Goal: Register for event/course

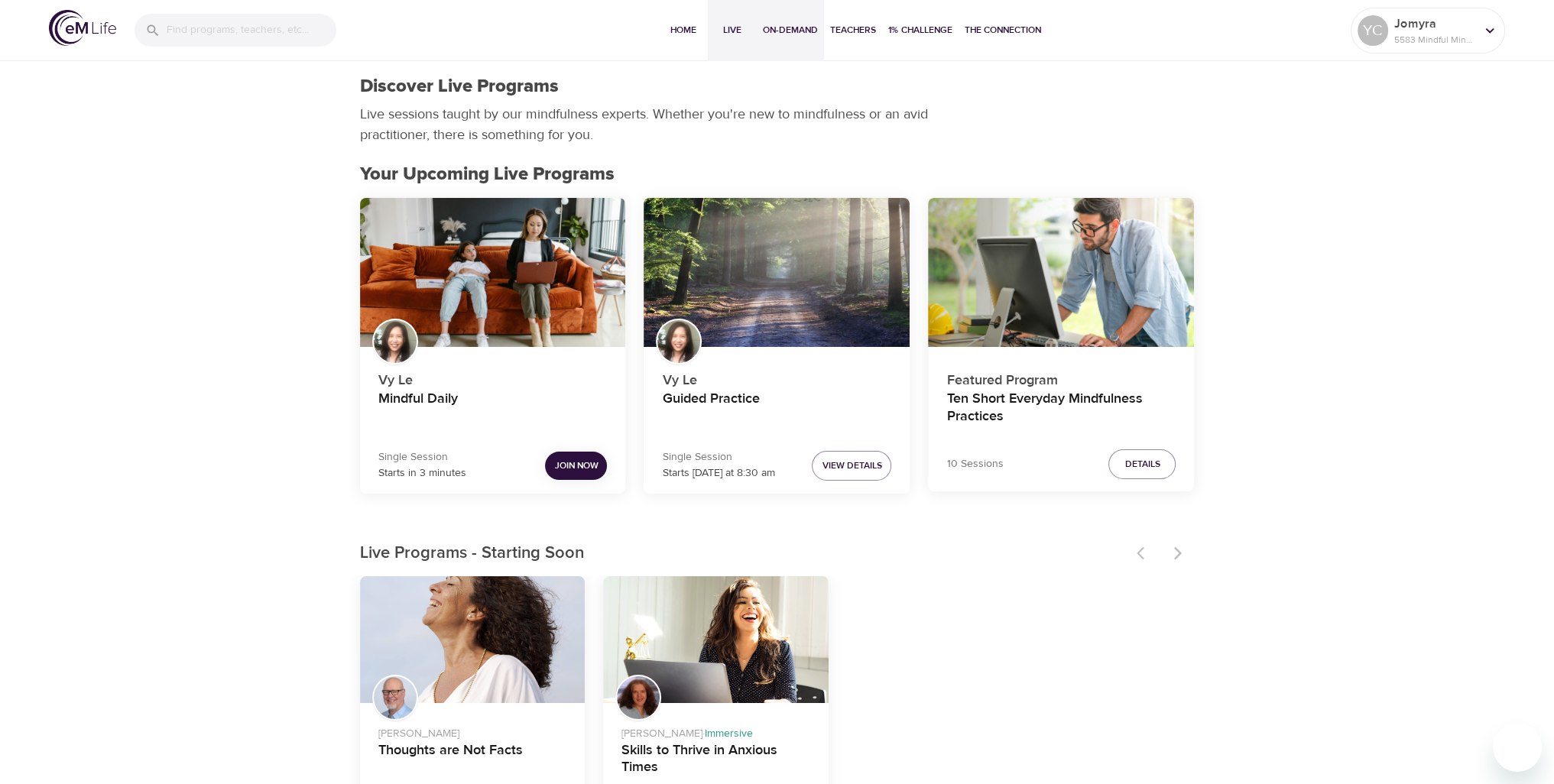
click at [797, 36] on span "On-Demand" at bounding box center [790, 31] width 55 height 16
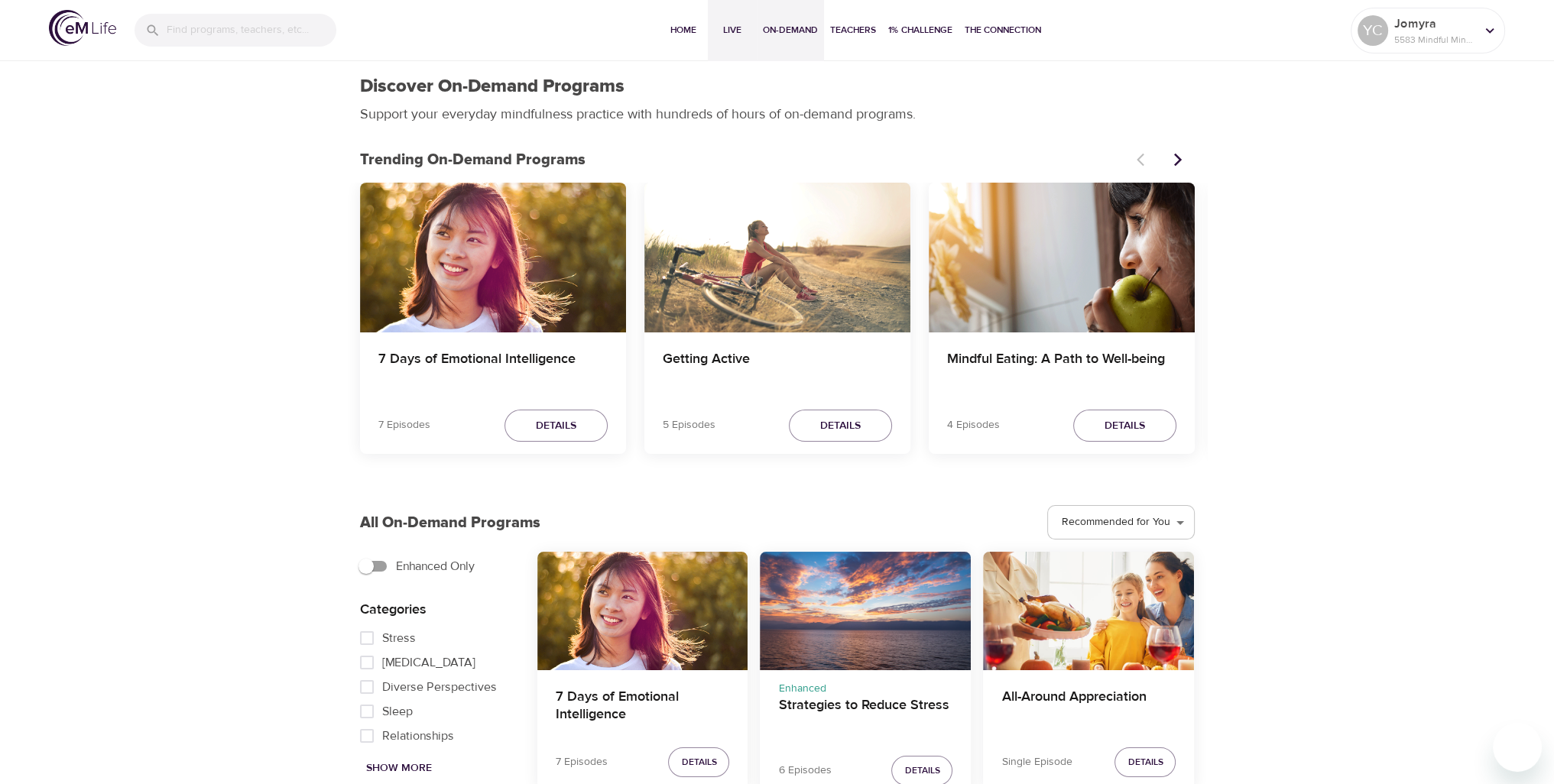
click at [730, 31] on span "Live" at bounding box center [732, 31] width 37 height 16
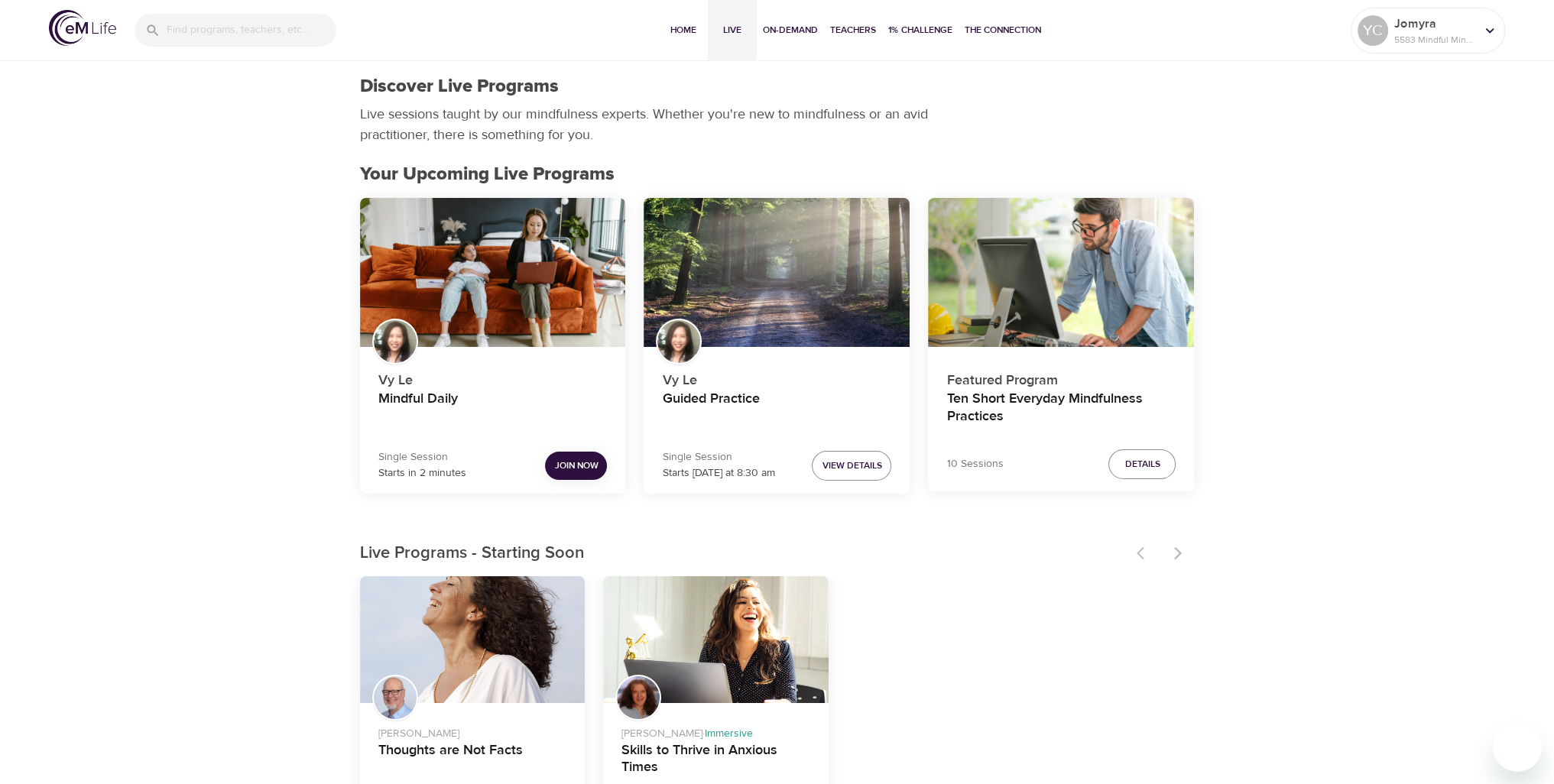
click at [599, 466] on button "Join Now" at bounding box center [576, 465] width 62 height 28
